Goal: Information Seeking & Learning: Learn about a topic

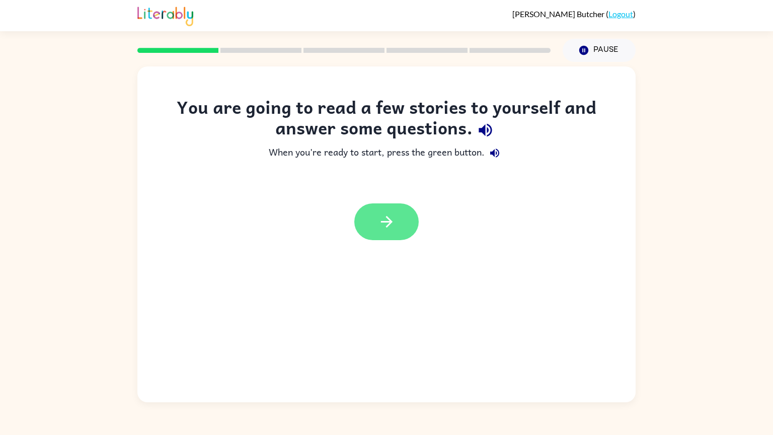
click at [385, 226] on icon "button" at bounding box center [387, 222] width 18 height 18
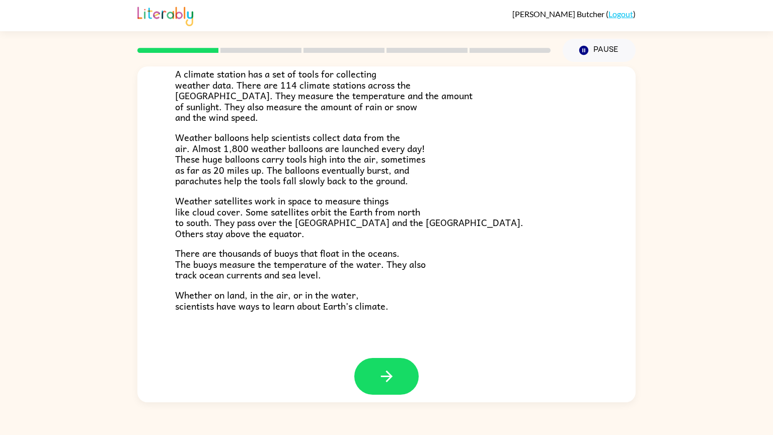
scroll to position [233, 0]
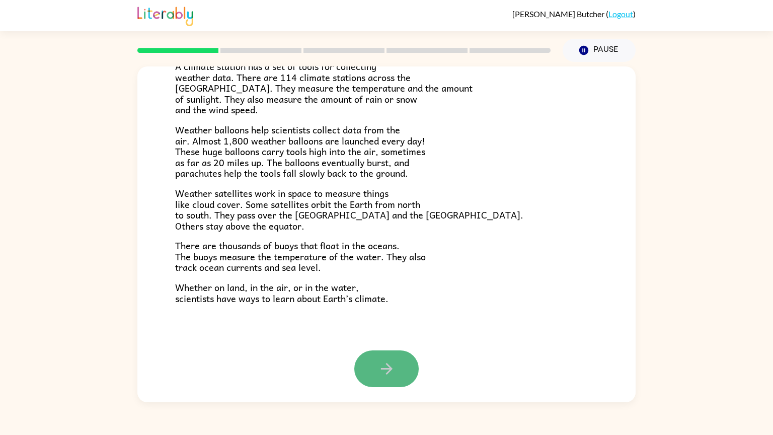
click at [387, 361] on icon "button" at bounding box center [387, 369] width 18 height 18
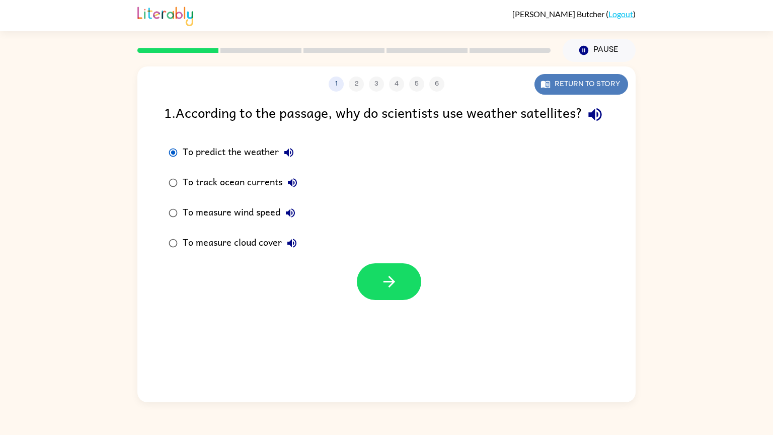
click at [568, 90] on button "Return to story" at bounding box center [581, 84] width 94 height 21
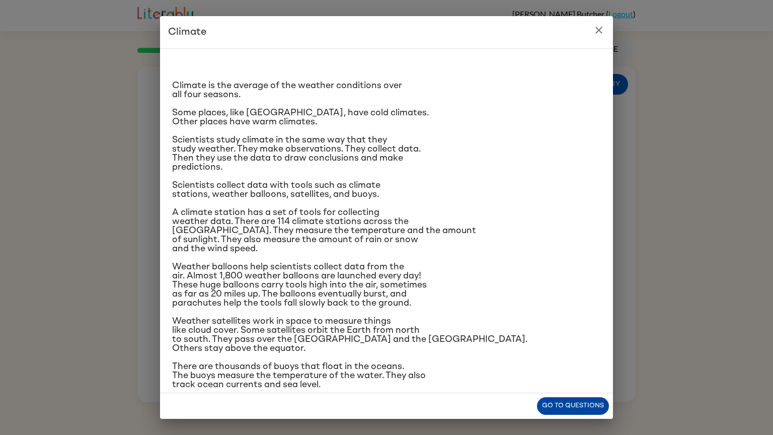
click at [546, 403] on button "Go to questions" at bounding box center [573, 406] width 72 height 18
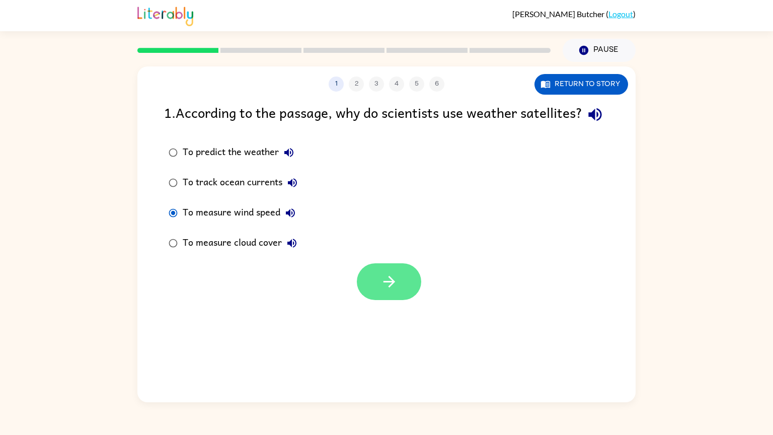
click at [384, 290] on icon "button" at bounding box center [389, 282] width 18 height 18
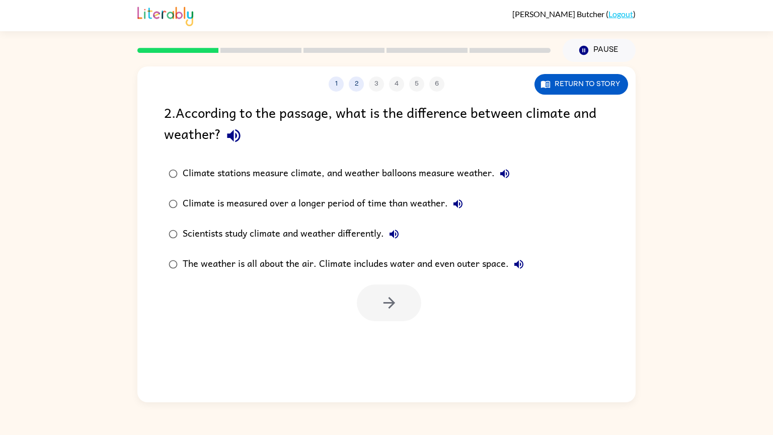
click at [254, 229] on div "Scientists study climate and weather differently." at bounding box center [293, 234] width 221 height 20
click at [390, 295] on icon "button" at bounding box center [389, 303] width 18 height 18
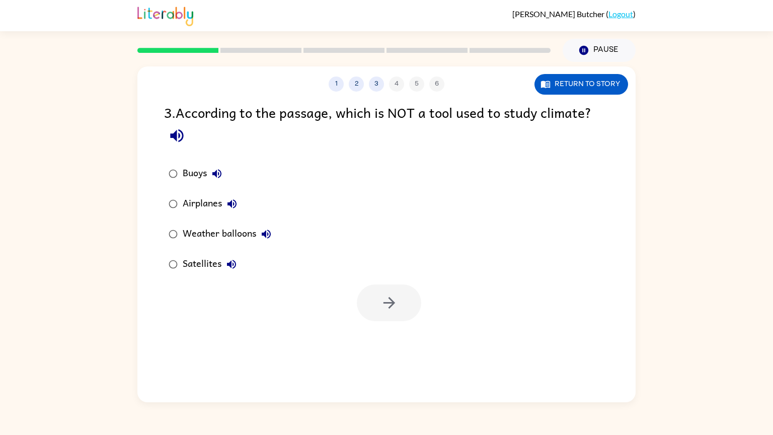
click at [217, 198] on div "Airplanes" at bounding box center [212, 204] width 59 height 20
click at [375, 304] on button "button" at bounding box center [389, 302] width 64 height 37
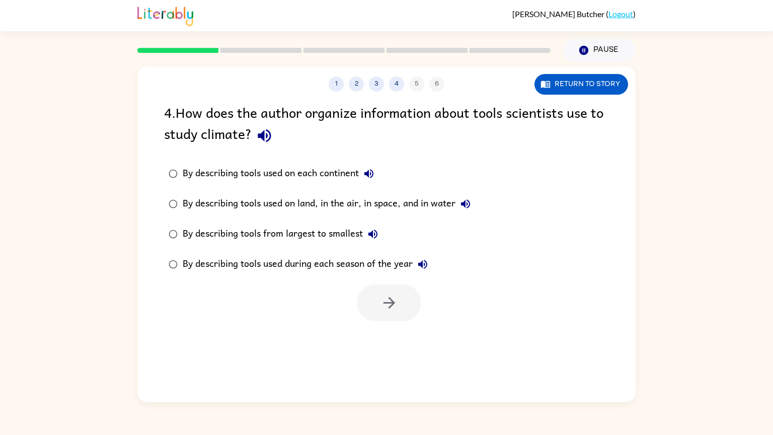
click at [309, 202] on div "By describing tools used on land, in the air, in space, and in water" at bounding box center [329, 204] width 293 height 20
click at [391, 295] on icon "button" at bounding box center [389, 303] width 18 height 18
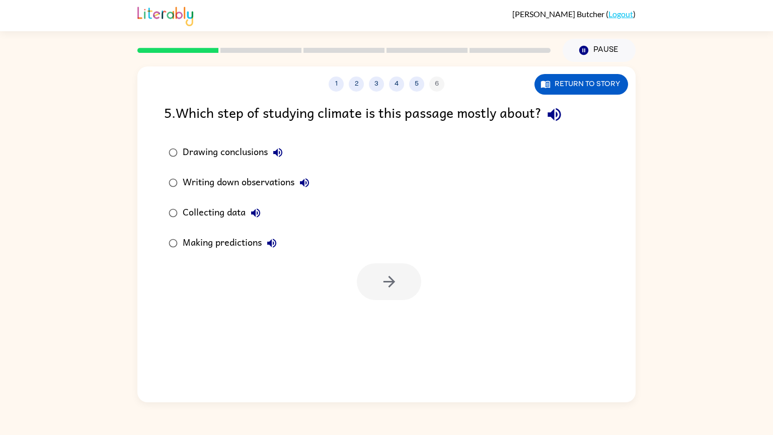
click at [246, 212] on div "Collecting data" at bounding box center [224, 213] width 83 height 20
click at [379, 280] on button "button" at bounding box center [389, 281] width 64 height 37
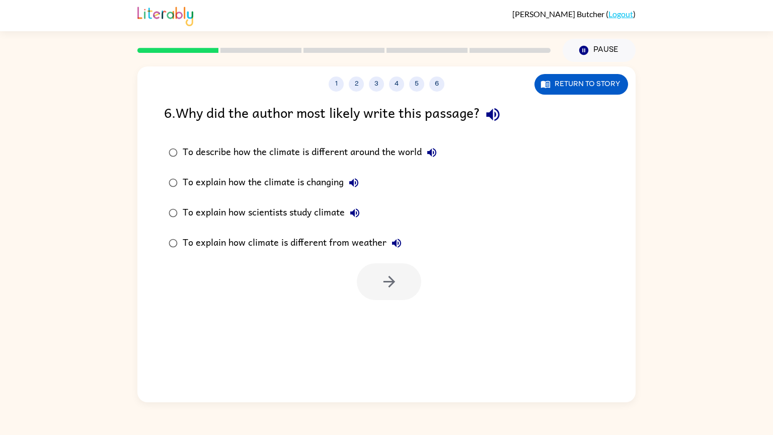
click at [250, 210] on div "To explain how scientists study climate" at bounding box center [274, 213] width 182 height 20
click at [413, 290] on button "button" at bounding box center [389, 281] width 64 height 37
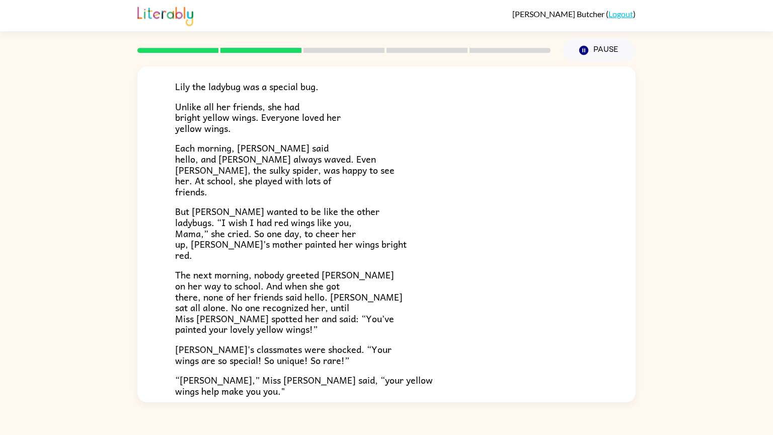
click at [665, 344] on div "Lily Ladybug Lily the ladybug was a special bug. Unlike all her friends, she ha…" at bounding box center [386, 232] width 773 height 340
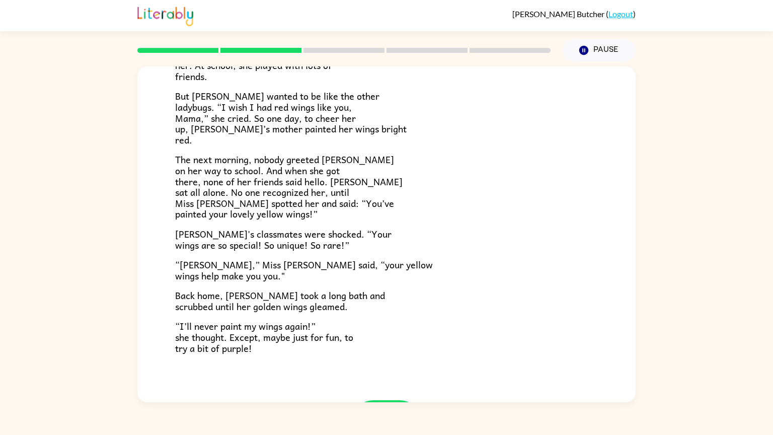
scroll to position [233, 0]
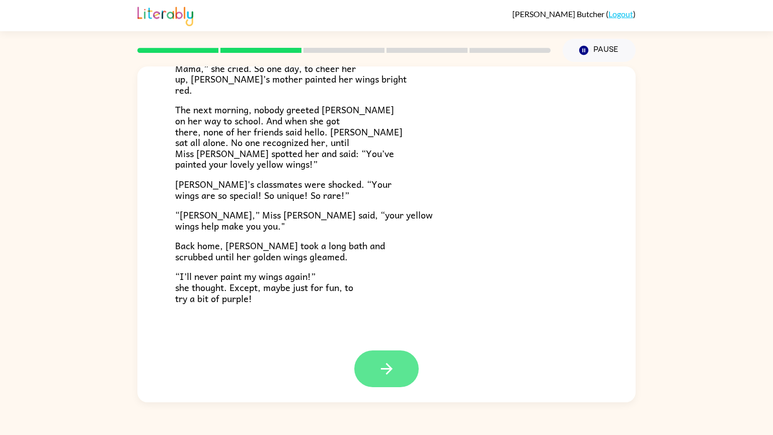
click at [381, 372] on icon "button" at bounding box center [387, 369] width 18 height 18
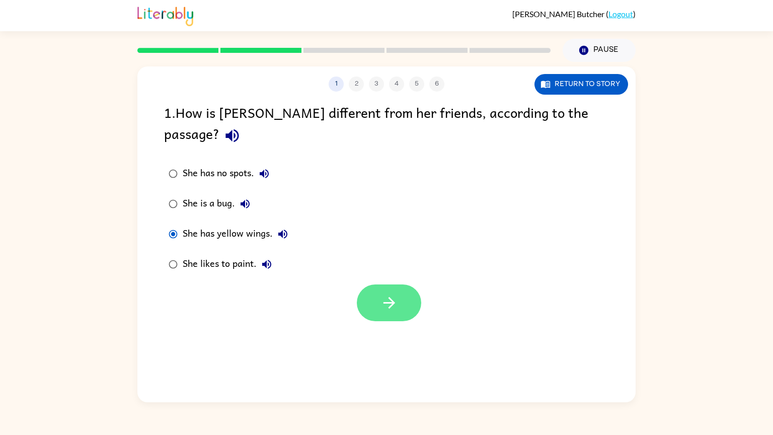
click at [396, 294] on icon "button" at bounding box center [389, 303] width 18 height 18
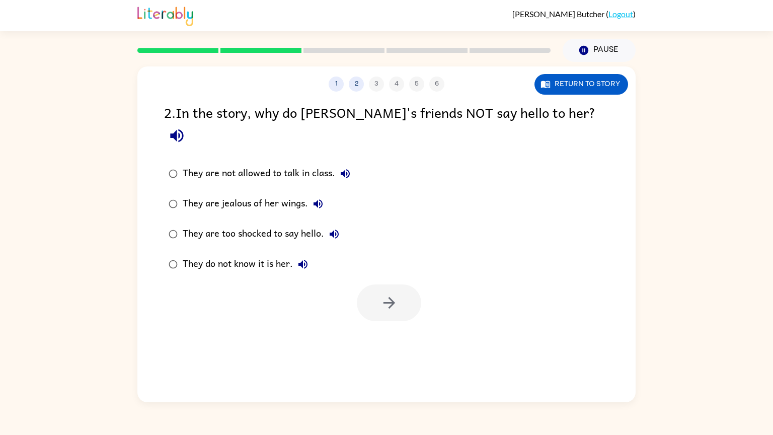
click at [280, 254] on div "They do not know it is her." at bounding box center [248, 264] width 130 height 20
click at [404, 284] on button "button" at bounding box center [389, 302] width 64 height 37
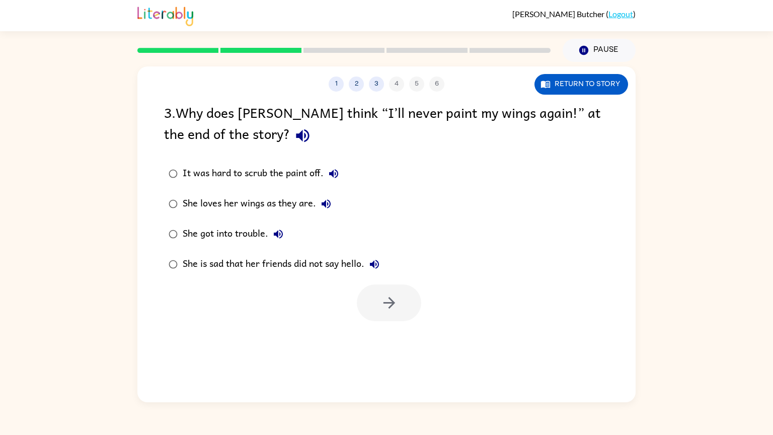
click at [183, 200] on div "She loves her wings as they are." at bounding box center [259, 204] width 153 height 20
click at [310, 269] on div "She is sad that her friends did not say hello." at bounding box center [284, 264] width 202 height 20
click at [202, 198] on div "She loves her wings as they are." at bounding box center [259, 204] width 153 height 20
click at [399, 305] on button "button" at bounding box center [389, 302] width 64 height 37
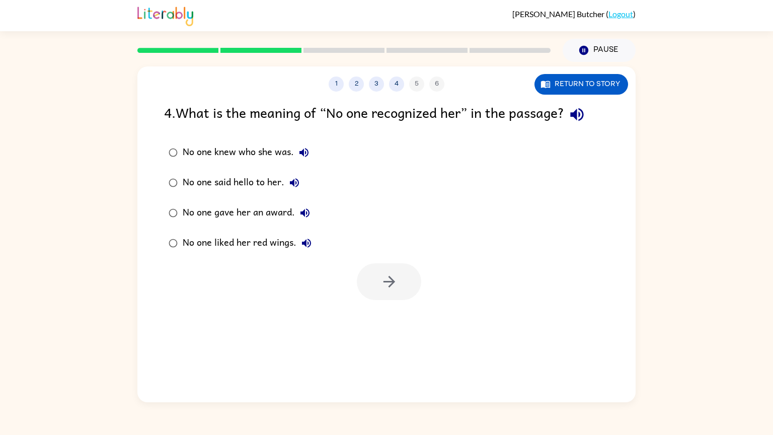
click at [268, 148] on div "No one knew who she was." at bounding box center [248, 152] width 131 height 20
click at [393, 288] on icon "button" at bounding box center [389, 282] width 18 height 18
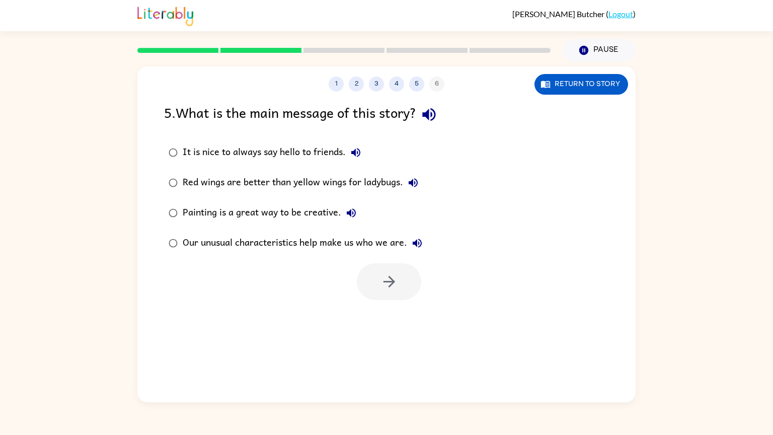
click at [380, 242] on div "Our unusual characteristics help make us who we are." at bounding box center [305, 243] width 245 height 20
click at [402, 292] on button "button" at bounding box center [389, 281] width 64 height 37
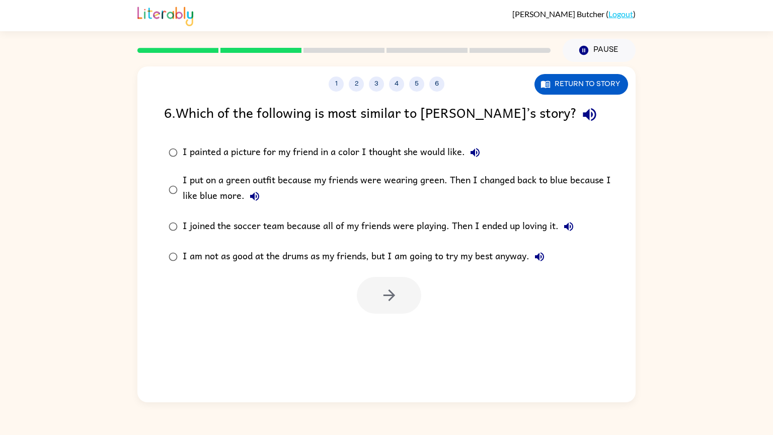
click at [395, 183] on div "I put on a green outfit because my friends were wearing green. Then I changed b…" at bounding box center [403, 190] width 440 height 34
click at [396, 301] on icon "button" at bounding box center [389, 295] width 18 height 18
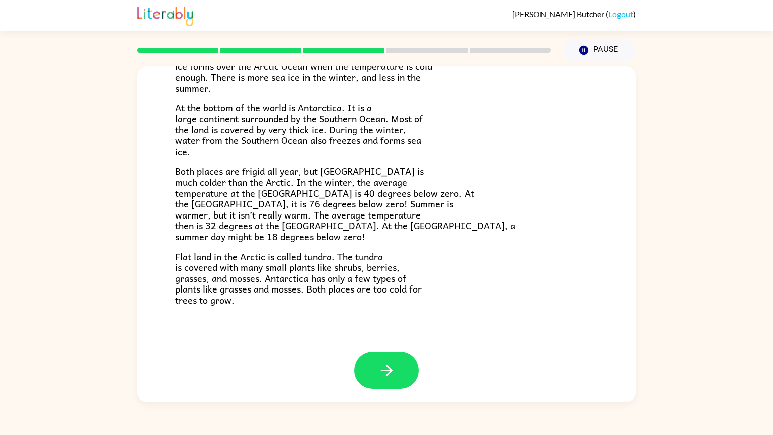
scroll to position [164, 0]
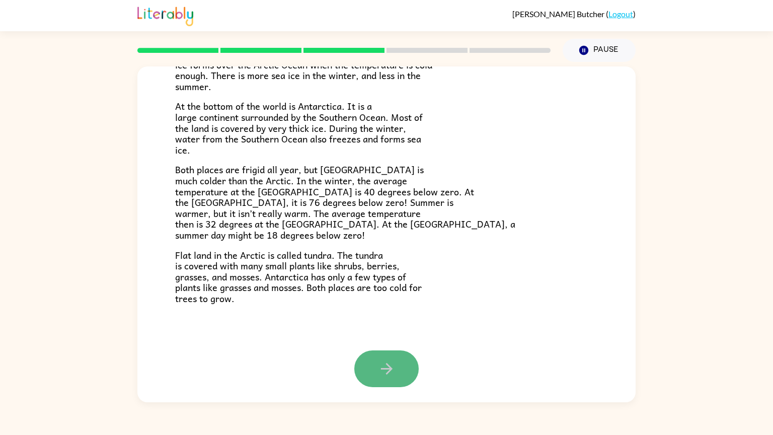
click at [395, 362] on button "button" at bounding box center [386, 368] width 64 height 37
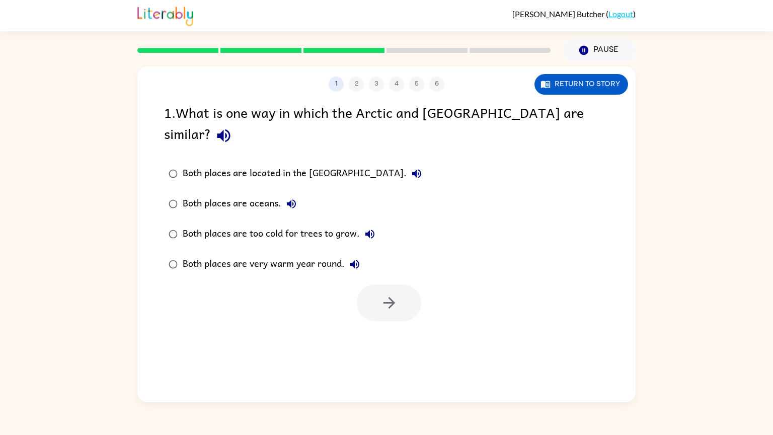
click at [312, 224] on div "Both places are too cold for trees to grow." at bounding box center [281, 234] width 197 height 20
click at [367, 284] on button "button" at bounding box center [389, 302] width 64 height 37
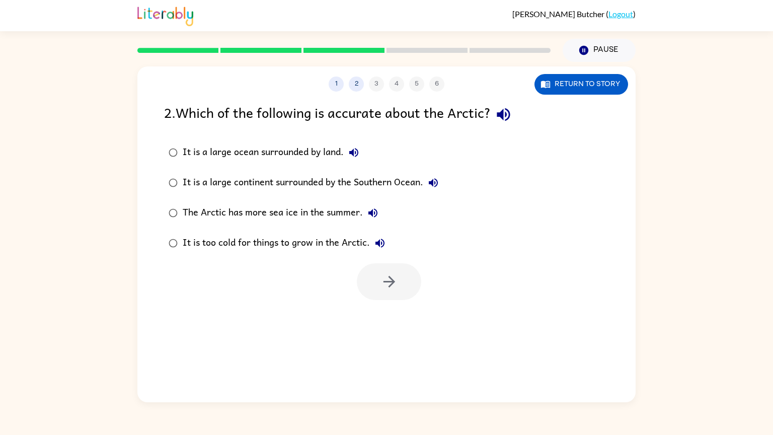
click at [279, 285] on div "2 . Which of the following is accurate about the Arctic? It is a large ocean su…" at bounding box center [386, 201] width 498 height 198
click at [298, 245] on div "It is too cold for things to grow in the Arctic." at bounding box center [286, 243] width 207 height 20
click at [287, 155] on div "It is a large ocean surrounded by land." at bounding box center [273, 152] width 181 height 20
click at [250, 236] on div "It is too cold for things to grow in the Arctic." at bounding box center [286, 243] width 207 height 20
click at [387, 289] on icon "button" at bounding box center [389, 282] width 18 height 18
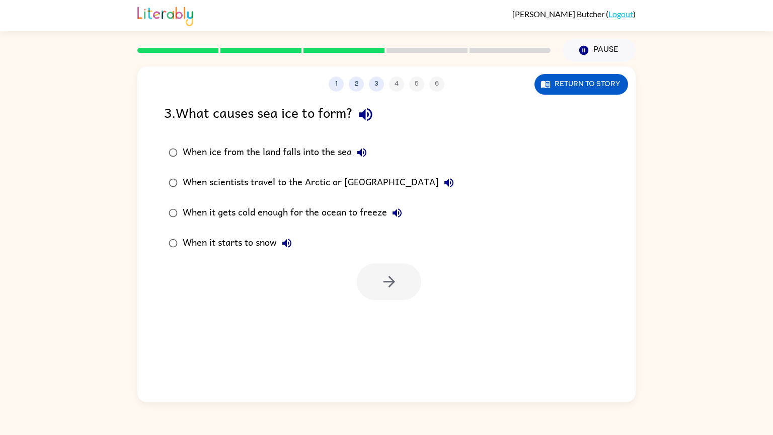
click at [291, 212] on div "When it gets cold enough for the ocean to freeze" at bounding box center [295, 213] width 224 height 20
click at [386, 276] on icon "button" at bounding box center [389, 282] width 18 height 18
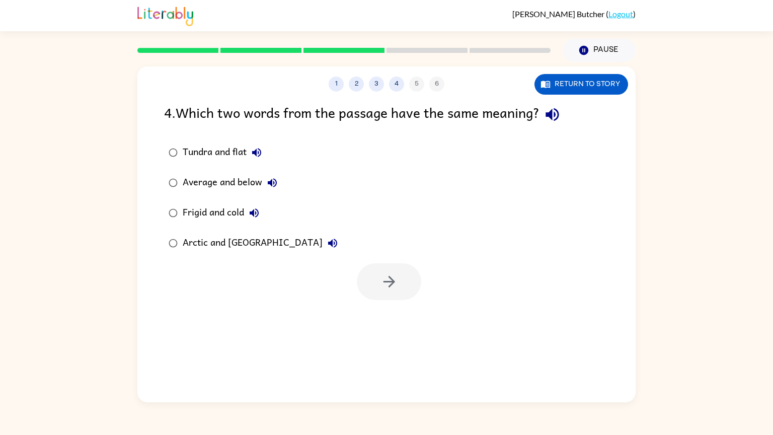
drag, startPoint x: 381, startPoint y: 274, endPoint x: 365, endPoint y: 241, distance: 37.4
click at [365, 241] on div "4 . Which two words from the passage have the same meaning? Tundra and flat Ave…" at bounding box center [386, 201] width 498 height 198
click at [191, 208] on div "Frigid and cold" at bounding box center [224, 213] width 82 height 20
click at [391, 284] on icon "button" at bounding box center [389, 282] width 12 height 12
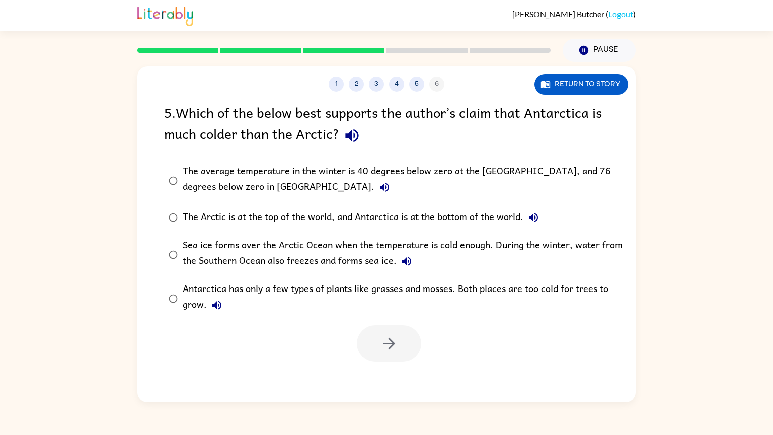
click at [334, 176] on div "The average temperature in the winter is 40 degrees below zero at the North Pol…" at bounding box center [403, 181] width 440 height 34
click at [410, 331] on button "button" at bounding box center [389, 343] width 64 height 37
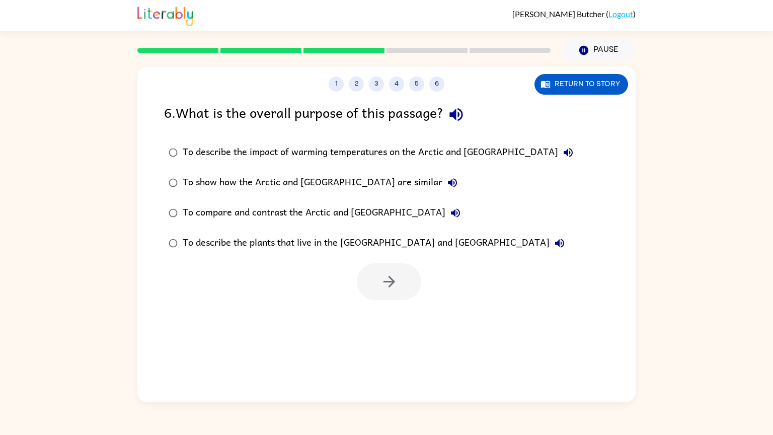
click at [367, 215] on div "To compare and contrast the Arctic and Antarctica" at bounding box center [324, 213] width 283 height 20
click at [374, 285] on button "button" at bounding box center [389, 281] width 64 height 37
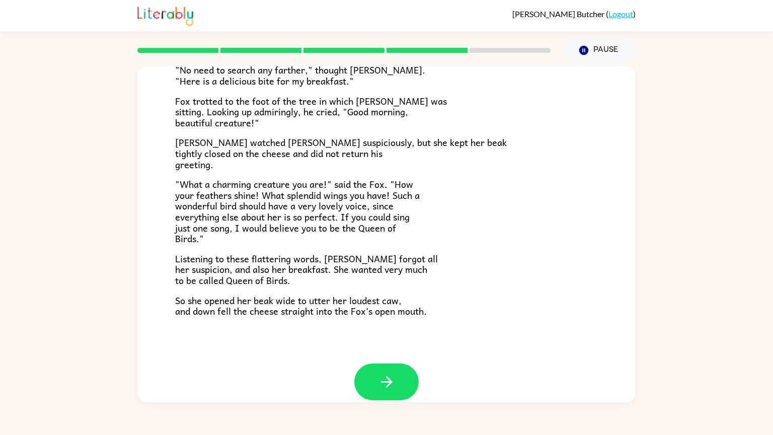
scroll to position [149, 0]
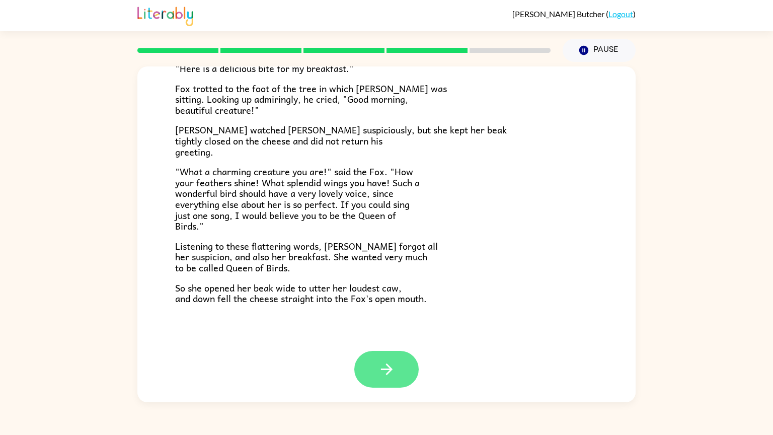
click at [369, 374] on button "button" at bounding box center [386, 369] width 64 height 37
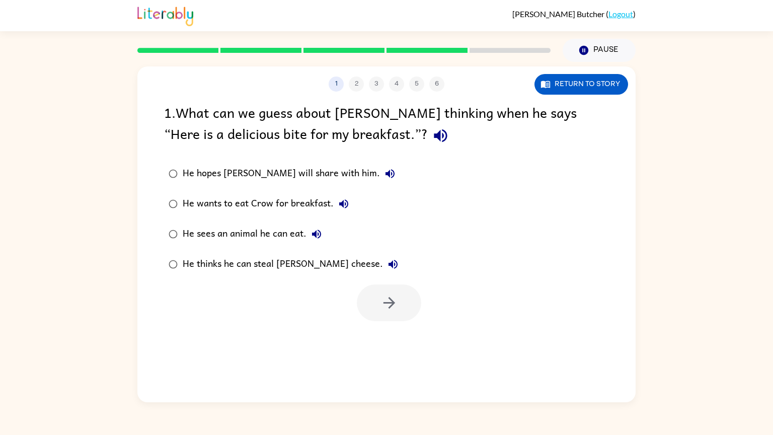
scroll to position [0, 0]
click at [297, 268] on div "He thinks he can steal Crow’s cheese." at bounding box center [293, 264] width 220 height 20
click at [365, 292] on button "button" at bounding box center [389, 302] width 64 height 37
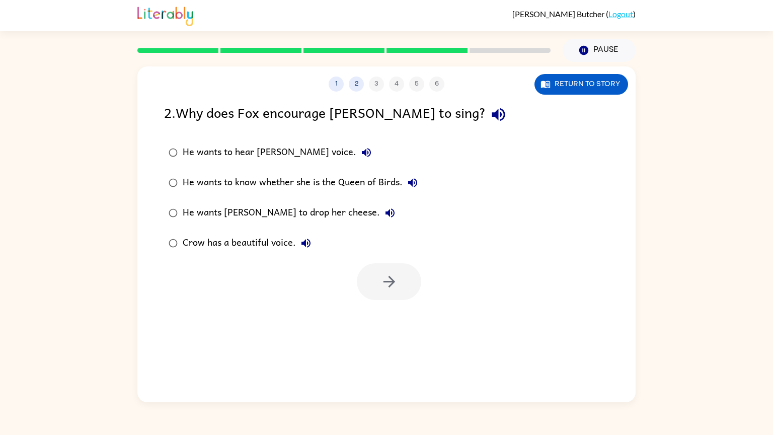
click at [290, 211] on div "He wants Crow to drop her cheese." at bounding box center [291, 213] width 217 height 20
click at [400, 284] on button "button" at bounding box center [389, 281] width 64 height 37
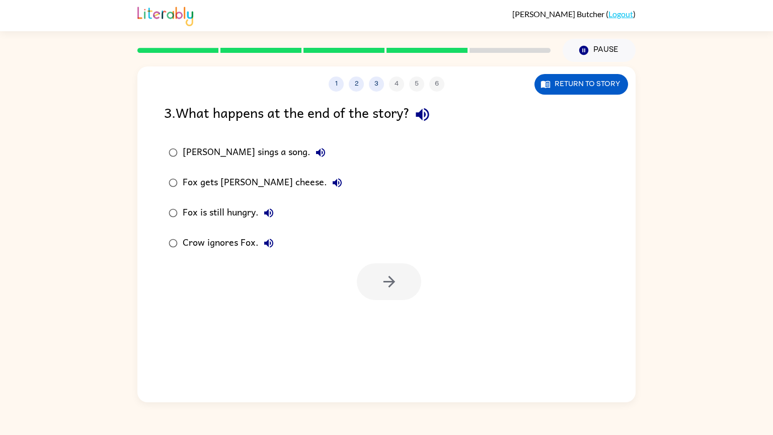
click at [218, 182] on div "Fox gets Crow's cheese." at bounding box center [265, 183] width 165 height 20
click at [388, 280] on icon "button" at bounding box center [389, 282] width 18 height 18
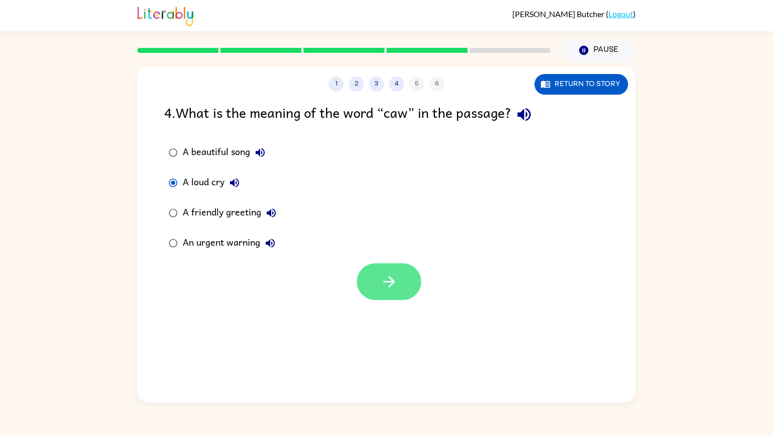
click at [402, 285] on button "button" at bounding box center [389, 281] width 64 height 37
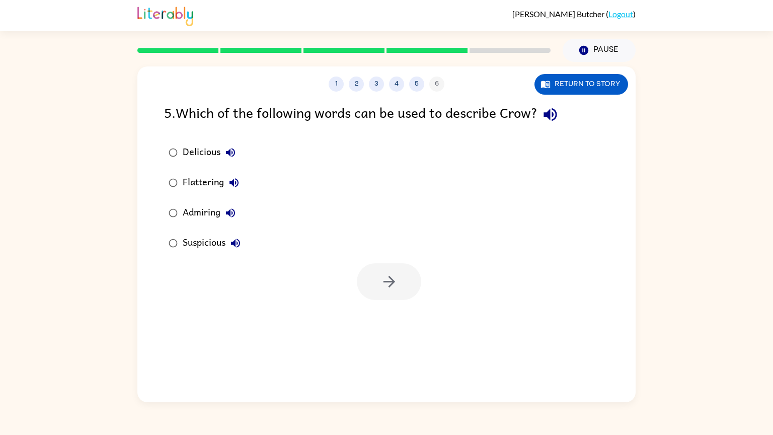
click at [206, 237] on div "Suspicious" at bounding box center [214, 243] width 63 height 20
click at [369, 289] on button "button" at bounding box center [389, 281] width 64 height 37
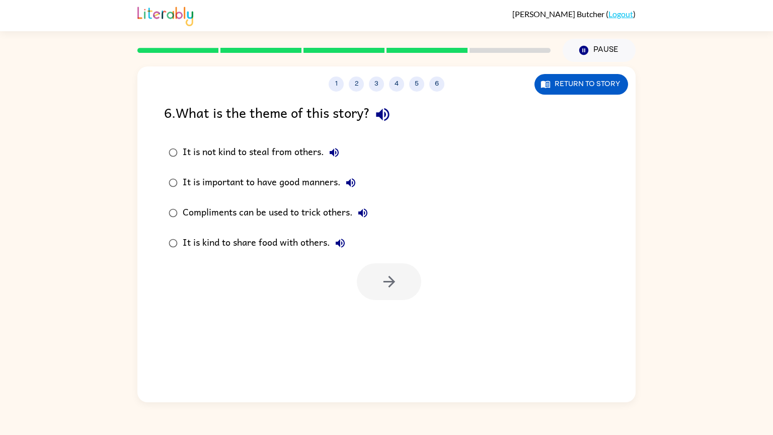
click at [244, 212] on div "Compliments can be used to trick others." at bounding box center [278, 213] width 190 height 20
click at [397, 283] on button "button" at bounding box center [389, 281] width 64 height 37
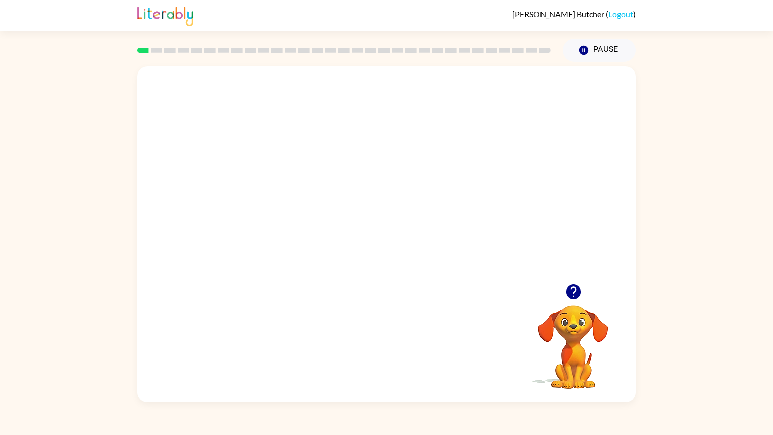
click at [350, 182] on video "Your browser must support playing .mp4 files to use Literably. Please try using…" at bounding box center [386, 174] width 498 height 217
click at [425, 219] on video "Your browser must support playing .mp4 files to use Literably. Please try using…" at bounding box center [386, 174] width 498 height 217
click at [382, 238] on div at bounding box center [386, 239] width 64 height 37
click at [318, 239] on div at bounding box center [386, 234] width 498 height 336
click at [385, 241] on icon "button" at bounding box center [387, 239] width 18 height 18
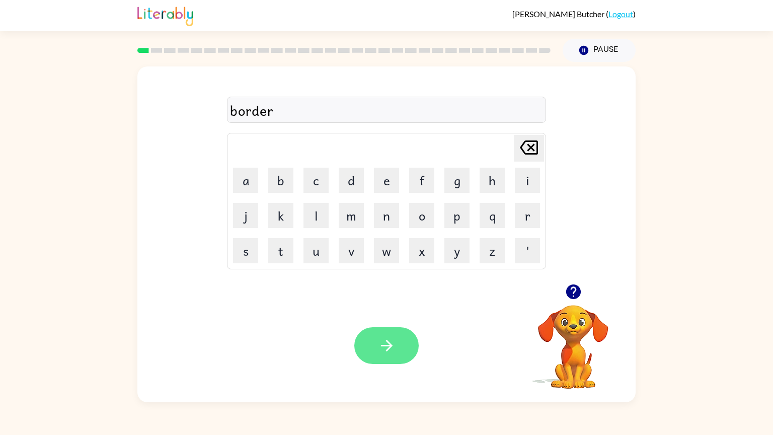
click at [388, 335] on button "button" at bounding box center [386, 345] width 64 height 37
click at [407, 349] on button "button" at bounding box center [386, 345] width 64 height 37
click at [381, 355] on button "button" at bounding box center [386, 345] width 64 height 37
click at [389, 330] on button "button" at bounding box center [386, 345] width 64 height 37
click at [394, 360] on button "button" at bounding box center [386, 345] width 64 height 37
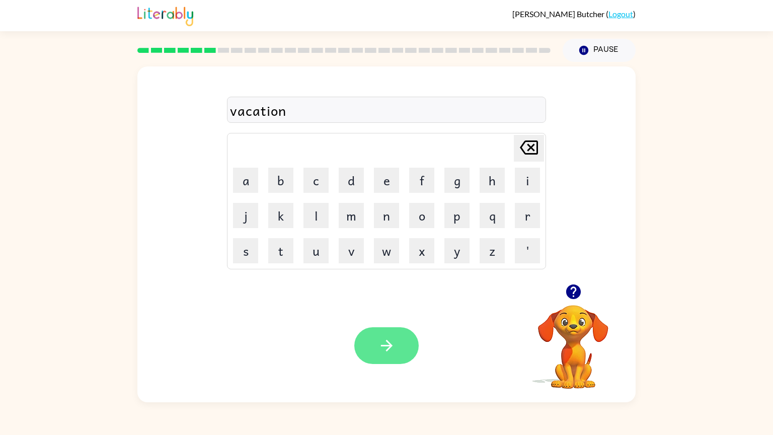
click at [402, 342] on button "button" at bounding box center [386, 345] width 64 height 37
click at [376, 354] on div at bounding box center [386, 345] width 64 height 37
click at [378, 345] on icon "button" at bounding box center [387, 346] width 18 height 18
click at [387, 339] on div at bounding box center [386, 345] width 64 height 37
click at [398, 340] on div at bounding box center [386, 345] width 64 height 37
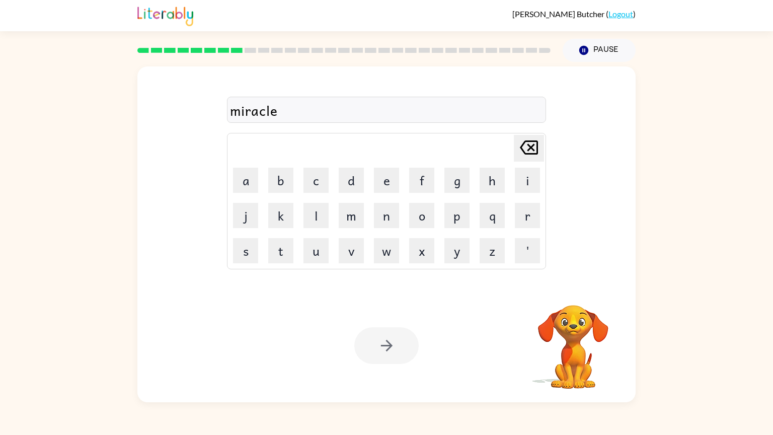
click at [399, 337] on div at bounding box center [386, 345] width 64 height 37
click at [396, 341] on div at bounding box center [386, 345] width 64 height 37
click at [392, 357] on button "button" at bounding box center [386, 345] width 64 height 37
click at [399, 355] on div at bounding box center [386, 345] width 64 height 37
click at [398, 348] on div at bounding box center [386, 345] width 64 height 37
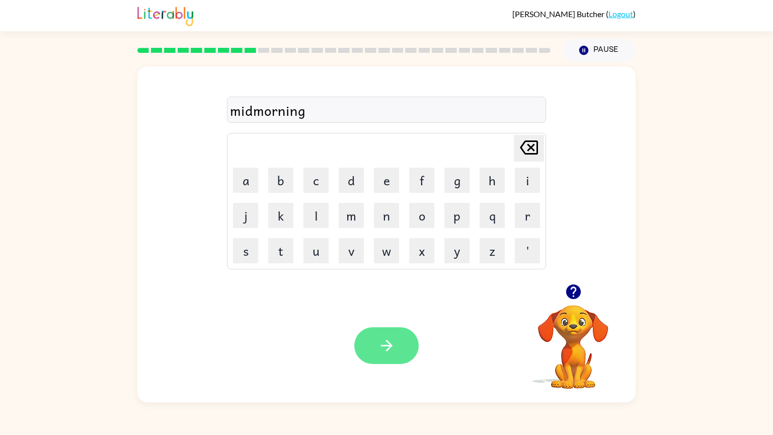
click at [386, 360] on button "button" at bounding box center [386, 345] width 64 height 37
click at [387, 365] on div "Your browser must support playing .mp4 files to use Literably. Please try using…" at bounding box center [386, 345] width 498 height 113
click at [407, 337] on button "button" at bounding box center [386, 345] width 64 height 37
click at [407, 347] on div at bounding box center [386, 345] width 64 height 37
click at [407, 346] on div at bounding box center [386, 345] width 64 height 37
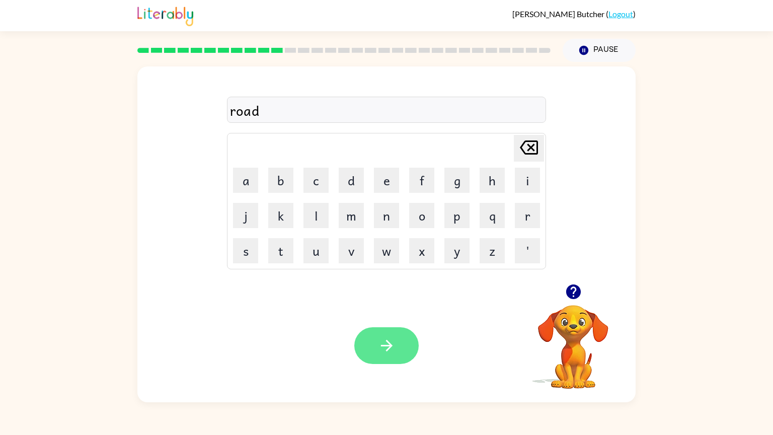
click at [394, 337] on icon "button" at bounding box center [387, 346] width 18 height 18
click at [394, 356] on button "button" at bounding box center [386, 345] width 64 height 37
click at [398, 354] on div at bounding box center [386, 345] width 64 height 37
click at [408, 341] on div at bounding box center [386, 345] width 64 height 37
click at [375, 347] on div at bounding box center [386, 345] width 64 height 37
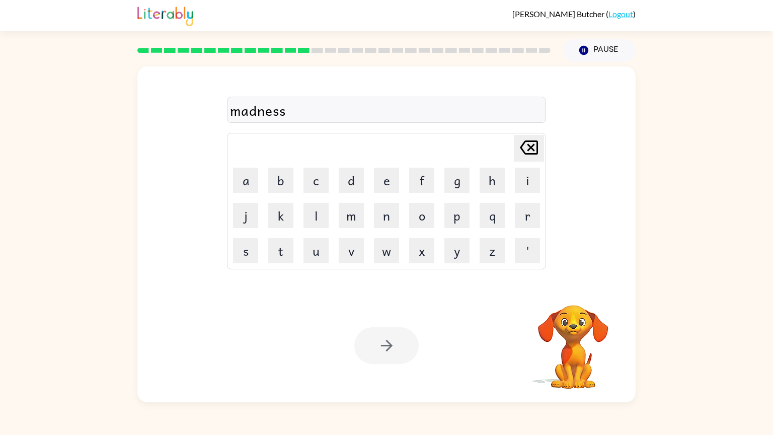
click at [362, 359] on div at bounding box center [386, 345] width 64 height 37
click at [375, 350] on div at bounding box center [386, 345] width 64 height 37
click at [376, 353] on button "button" at bounding box center [386, 345] width 64 height 37
click at [390, 339] on div at bounding box center [386, 345] width 64 height 37
click at [398, 344] on div at bounding box center [386, 345] width 64 height 37
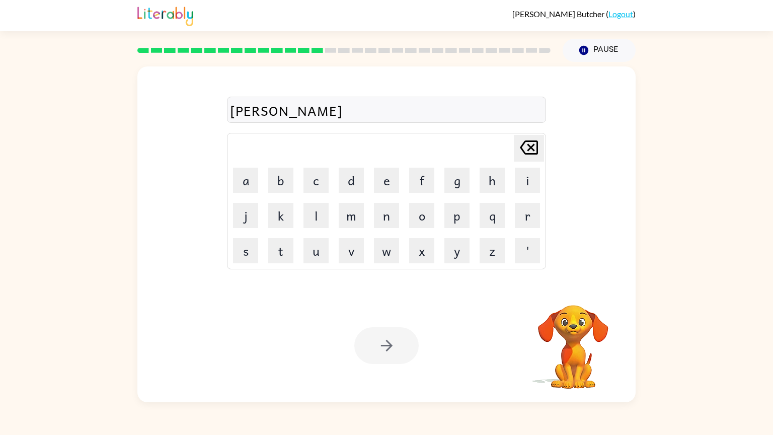
click at [398, 349] on div at bounding box center [386, 345] width 64 height 37
click at [398, 349] on button "button" at bounding box center [386, 345] width 64 height 37
click at [394, 356] on div at bounding box center [386, 345] width 64 height 37
click at [394, 360] on div at bounding box center [386, 345] width 64 height 37
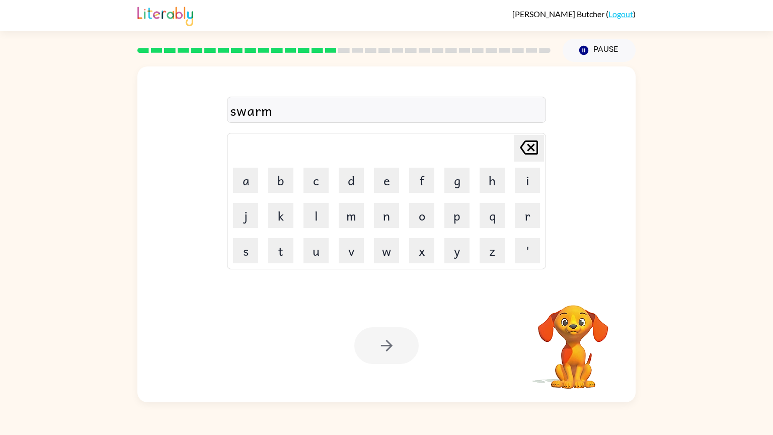
click at [387, 358] on div at bounding box center [386, 345] width 64 height 37
click at [386, 356] on div at bounding box center [386, 345] width 64 height 37
click at [389, 357] on div at bounding box center [386, 345] width 64 height 37
click at [387, 350] on icon "button" at bounding box center [386, 346] width 12 height 12
click at [395, 347] on div at bounding box center [386, 345] width 64 height 37
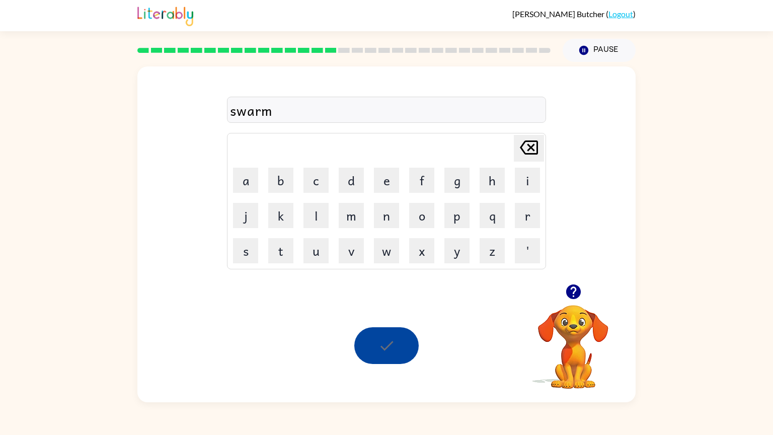
click at [392, 351] on div at bounding box center [386, 345] width 64 height 37
click at [384, 339] on icon "button" at bounding box center [387, 346] width 18 height 18
click at [387, 362] on button "button" at bounding box center [386, 345] width 64 height 37
click at [380, 340] on icon "button" at bounding box center [387, 346] width 18 height 18
click at [389, 361] on button "button" at bounding box center [386, 345] width 64 height 37
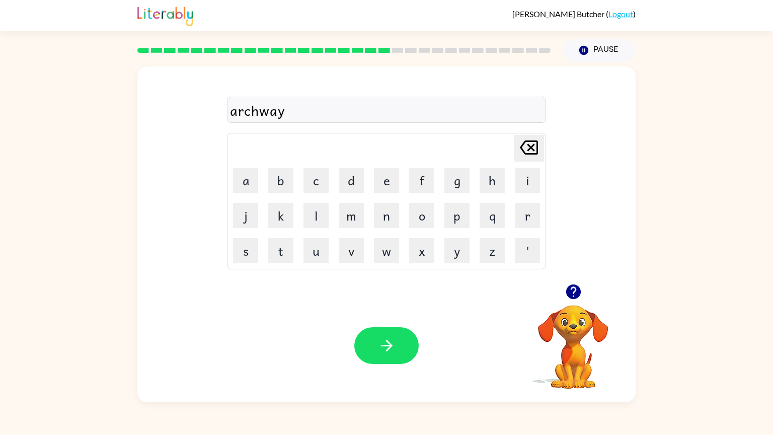
click at [403, 351] on div at bounding box center [386, 345] width 64 height 37
click at [399, 348] on button "button" at bounding box center [386, 345] width 64 height 37
click at [408, 361] on button "button" at bounding box center [386, 345] width 64 height 37
click at [413, 361] on div at bounding box center [386, 345] width 64 height 37
click at [370, 353] on button "button" at bounding box center [386, 345] width 64 height 37
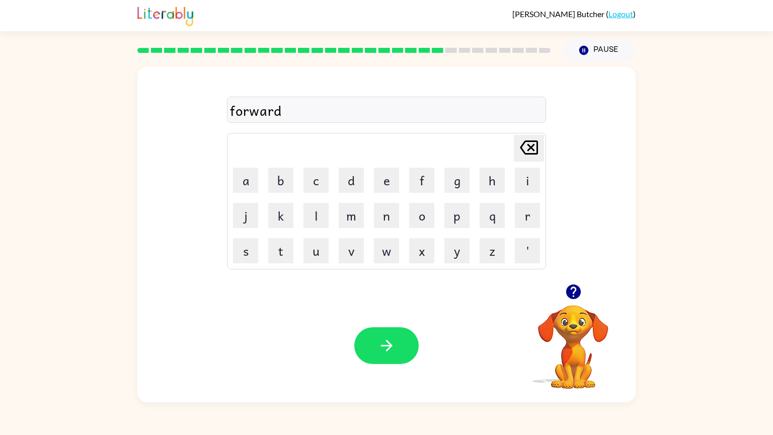
click at [408, 380] on div "Your browser must support playing .mp4 files to use Literably. Please try using…" at bounding box center [386, 345] width 498 height 113
click at [404, 340] on button "button" at bounding box center [386, 345] width 64 height 37
click at [398, 340] on div at bounding box center [386, 345] width 64 height 37
click at [406, 343] on div at bounding box center [386, 345] width 64 height 37
click at [399, 337] on div at bounding box center [386, 345] width 64 height 37
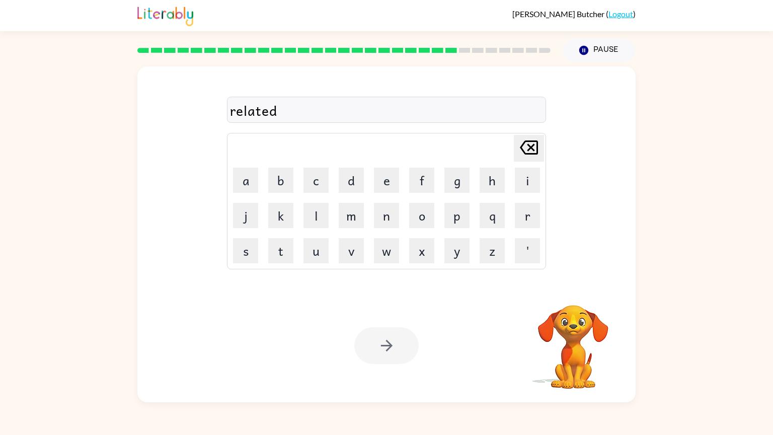
click at [392, 350] on div at bounding box center [386, 345] width 64 height 37
click at [401, 356] on div at bounding box center [386, 345] width 64 height 37
click at [406, 355] on div at bounding box center [386, 345] width 64 height 37
click at [415, 353] on button "button" at bounding box center [386, 345] width 64 height 37
click at [405, 352] on div at bounding box center [386, 345] width 64 height 37
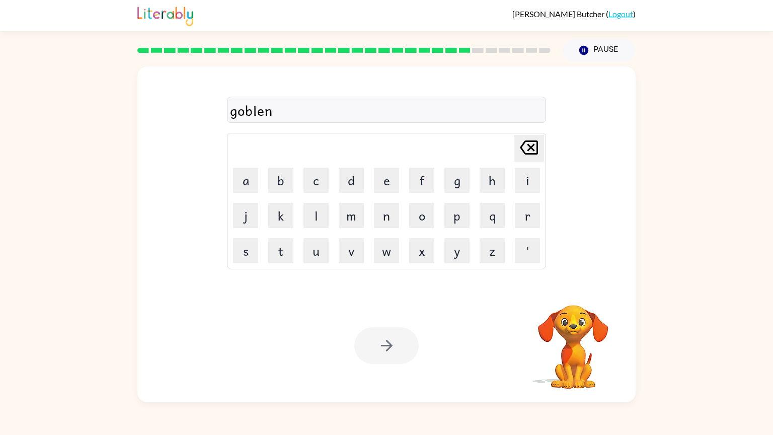
click at [398, 356] on div at bounding box center [386, 345] width 64 height 37
click at [406, 358] on div at bounding box center [386, 345] width 64 height 37
click at [412, 345] on div at bounding box center [386, 345] width 64 height 37
click at [402, 364] on button "button" at bounding box center [386, 345] width 64 height 37
click at [391, 363] on button "button" at bounding box center [386, 345] width 64 height 37
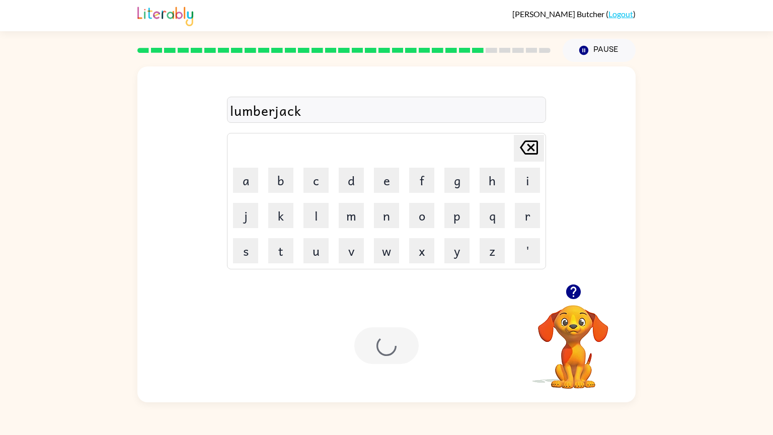
click at [396, 355] on div at bounding box center [386, 345] width 64 height 37
click at [410, 392] on div "Your browser must support playing .mp4 files to use Literably. Please try using…" at bounding box center [386, 345] width 498 height 113
click at [412, 378] on div "Your browser must support playing .mp4 files to use Literably. Please try using…" at bounding box center [386, 345] width 498 height 113
click at [410, 364] on div at bounding box center [386, 345] width 64 height 37
click at [393, 328] on button "button" at bounding box center [386, 345] width 64 height 37
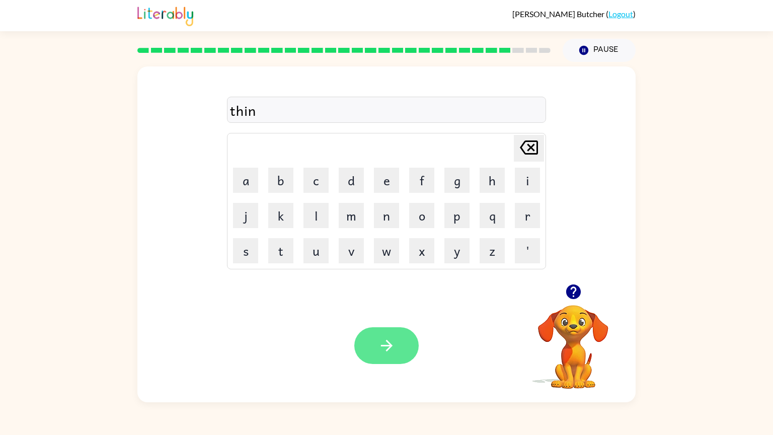
click at [396, 336] on button "button" at bounding box center [386, 345] width 64 height 37
click at [403, 342] on button "button" at bounding box center [386, 345] width 64 height 37
click at [397, 350] on div at bounding box center [386, 345] width 64 height 37
click at [399, 358] on button "button" at bounding box center [386, 345] width 64 height 37
